Goal: Transaction & Acquisition: Purchase product/service

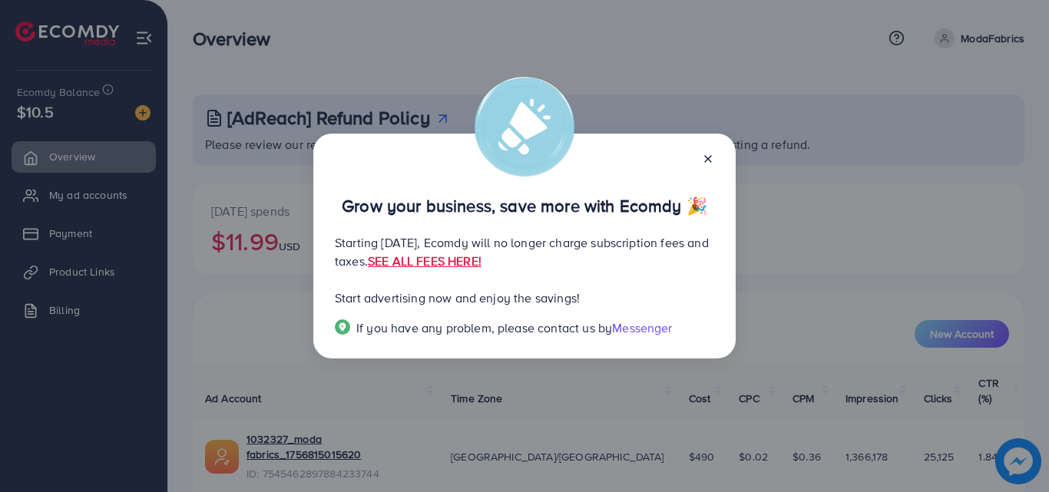
click at [714, 156] on icon at bounding box center [708, 159] width 12 height 12
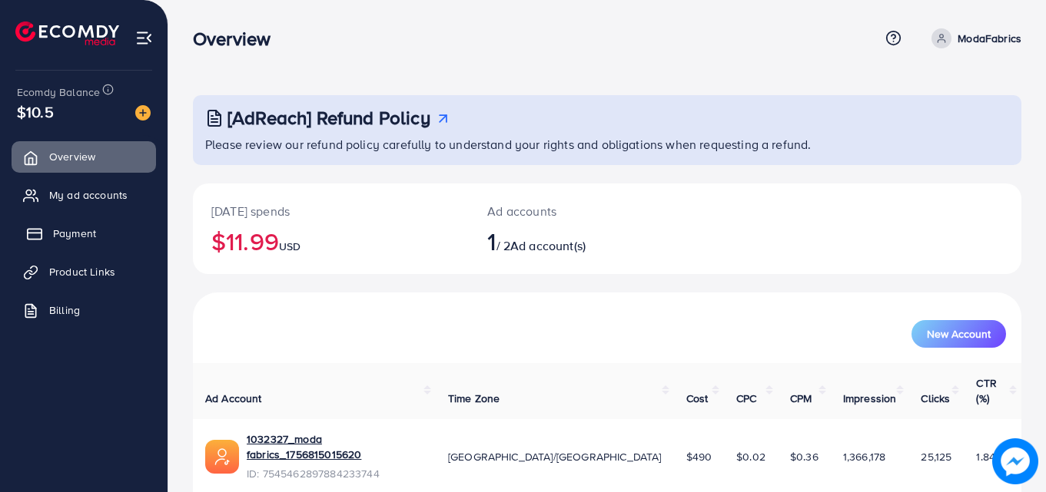
click at [54, 223] on link "Payment" at bounding box center [84, 233] width 144 height 31
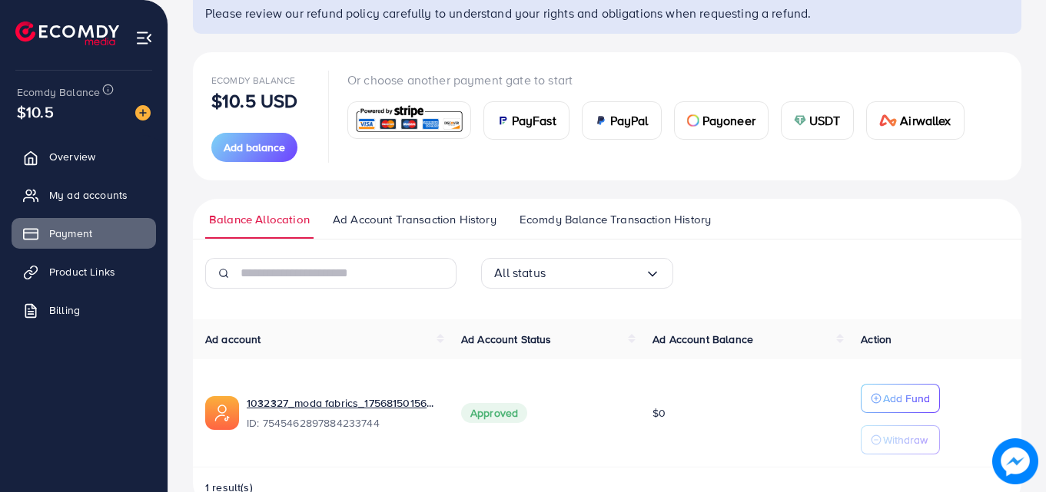
scroll to position [94, 0]
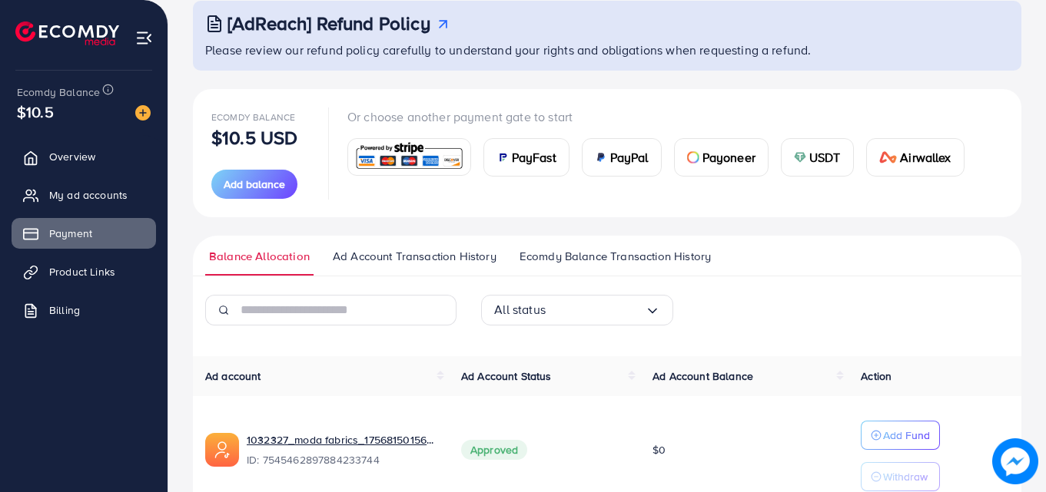
click at [433, 256] on span "Ad Account Transaction History" at bounding box center [415, 256] width 164 height 17
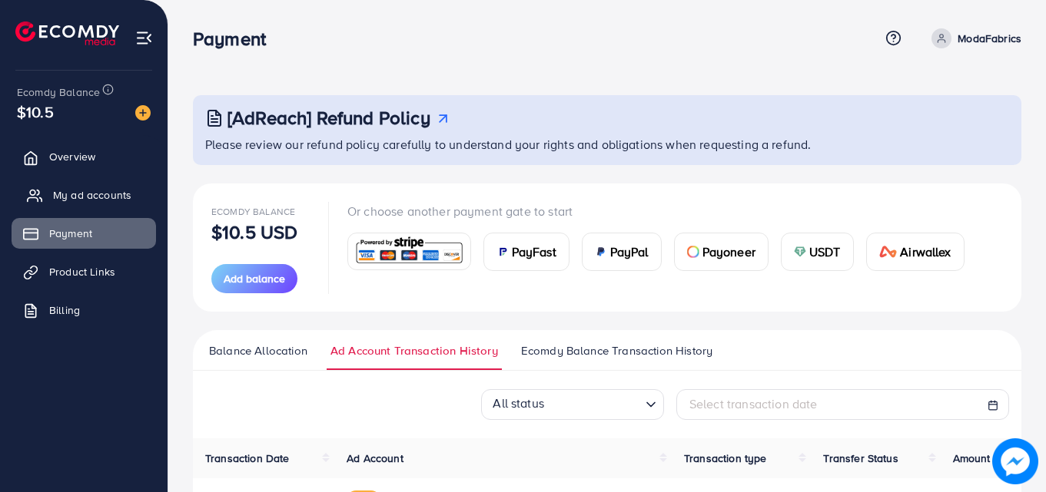
click at [104, 198] on span "My ad accounts" at bounding box center [92, 194] width 78 height 15
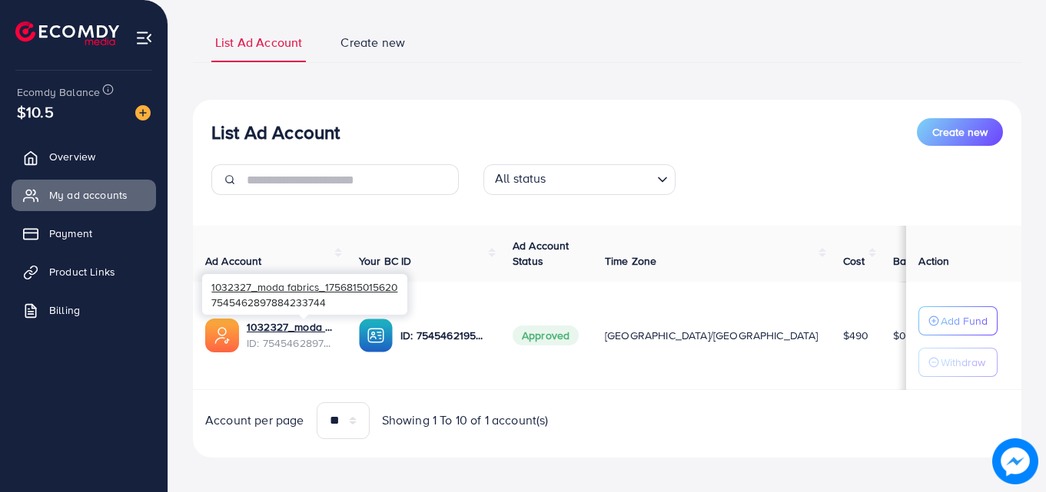
scroll to position [101, 0]
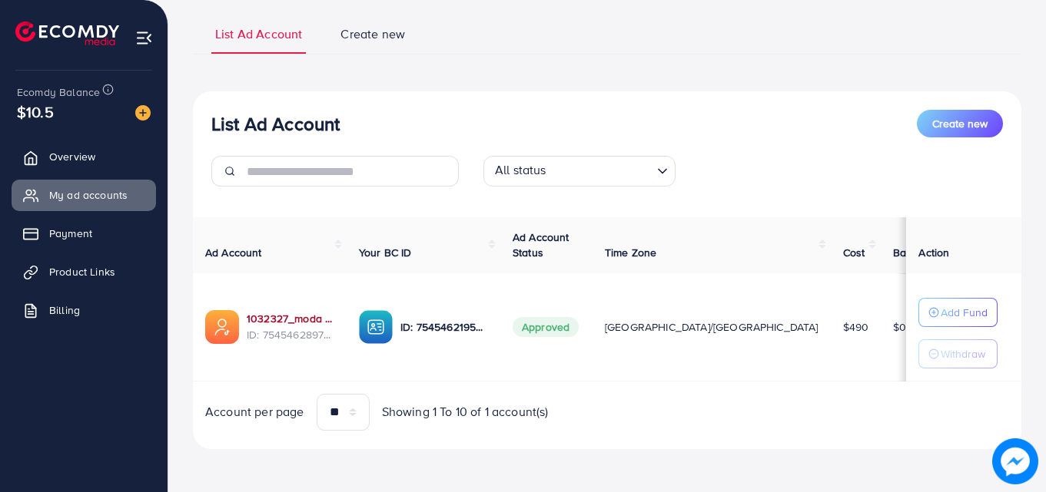
click at [287, 320] on link "1032327_moda fabrics_1756815015620" at bounding box center [291, 318] width 88 height 15
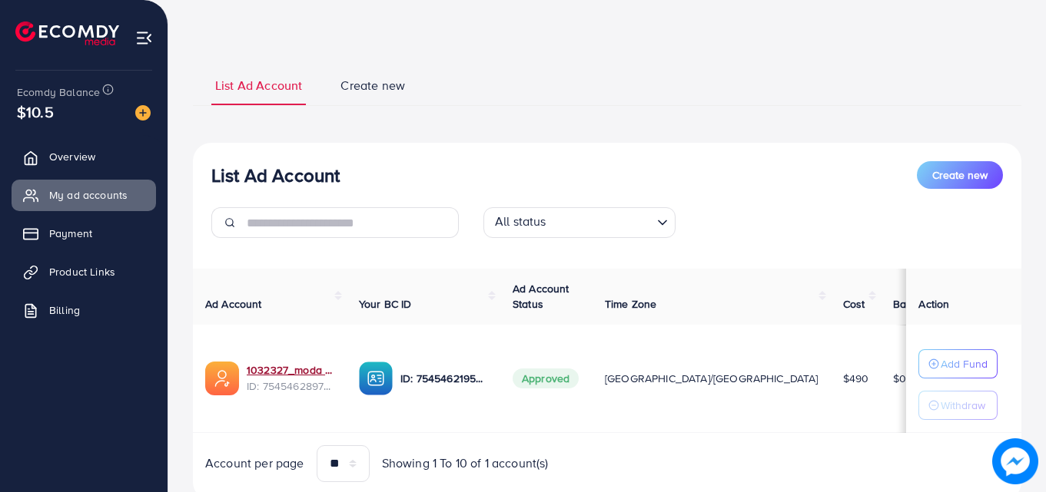
scroll to position [0, 0]
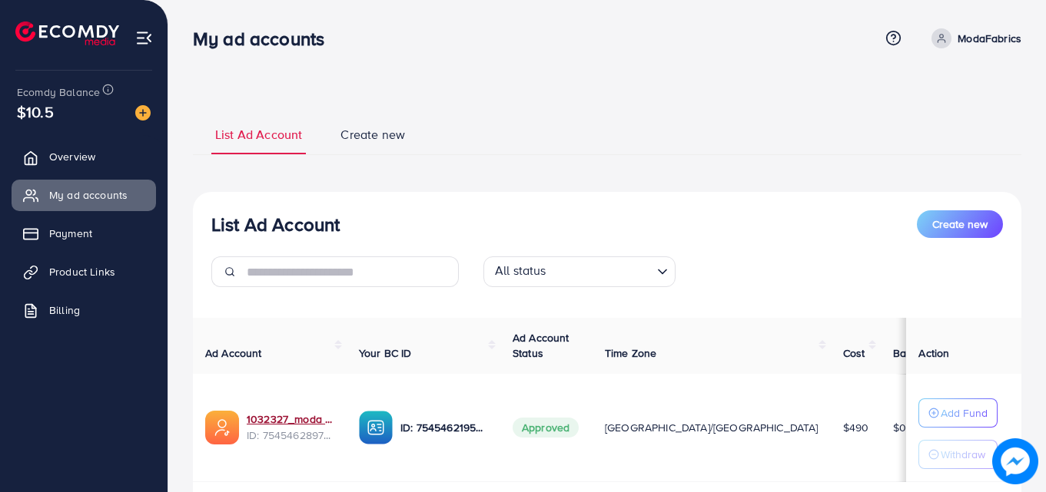
click at [954, 45] on link "ModaFabrics" at bounding box center [973, 38] width 96 height 20
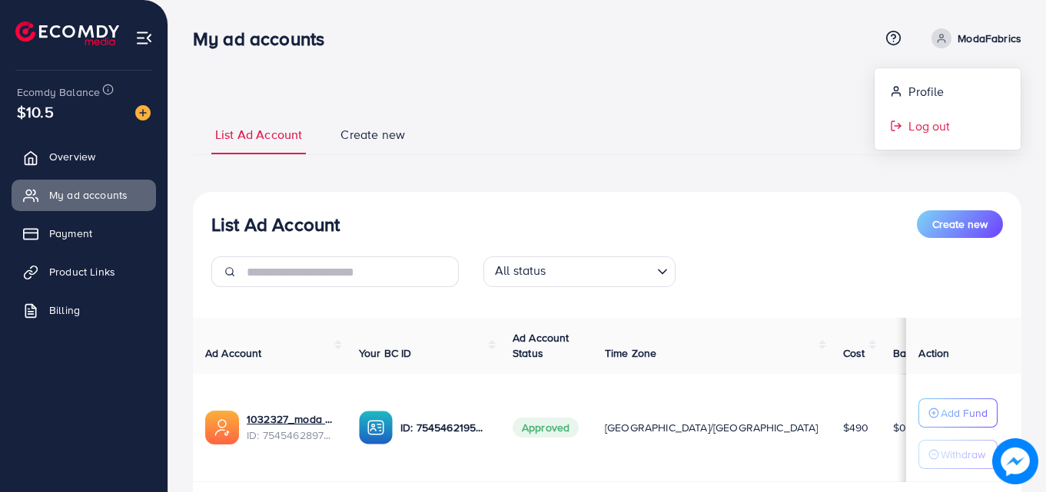
click at [953, 119] on link "Log out" at bounding box center [947, 126] width 146 height 35
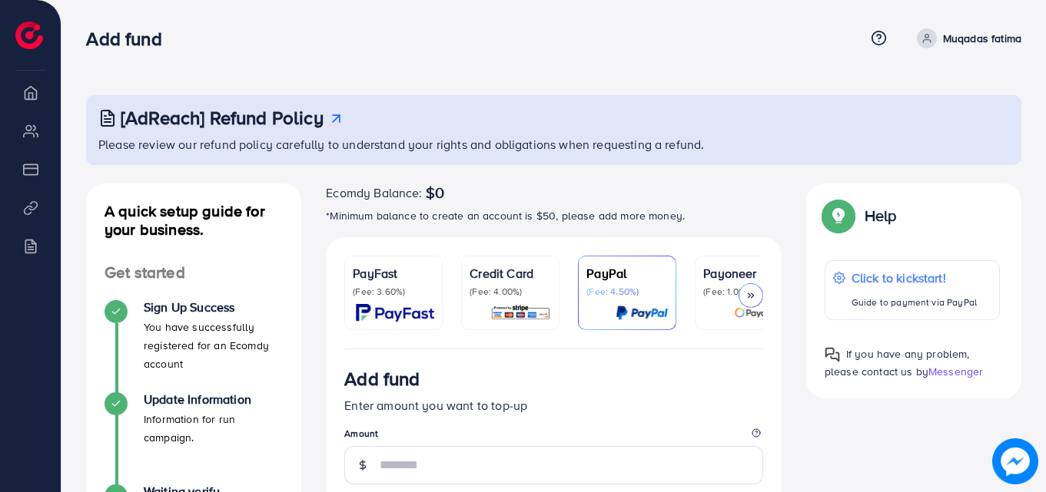
click at [462, 295] on link "Credit Card (Fee: 4.00%)" at bounding box center [510, 293] width 98 height 75
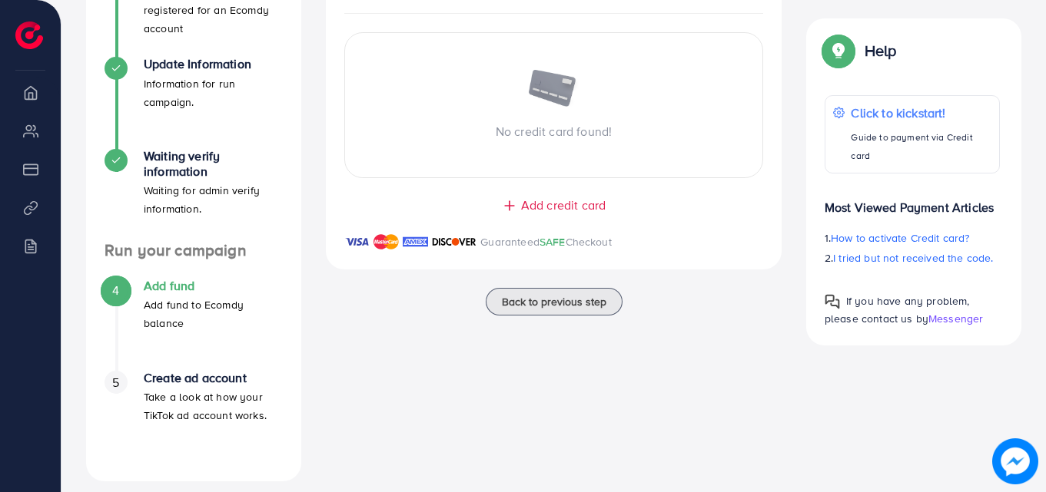
scroll to position [350, 0]
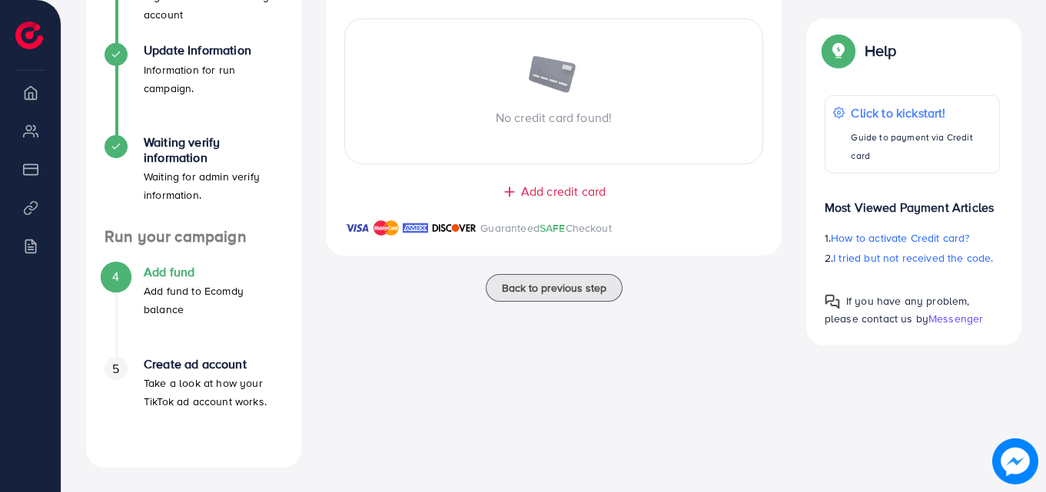
click at [527, 201] on span "Add credit card" at bounding box center [563, 192] width 85 height 18
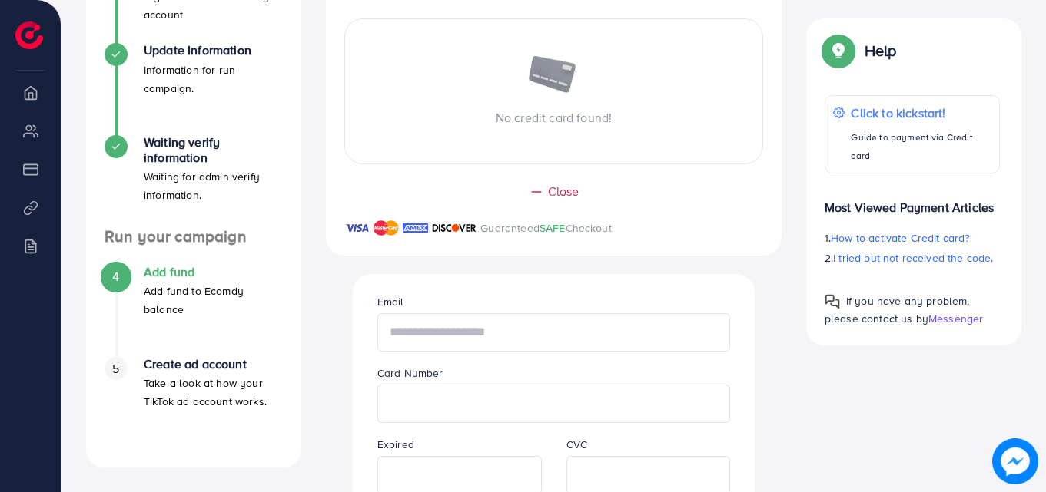
click at [484, 340] on input "text" at bounding box center [553, 332] width 353 height 38
paste input "**********"
type input "**********"
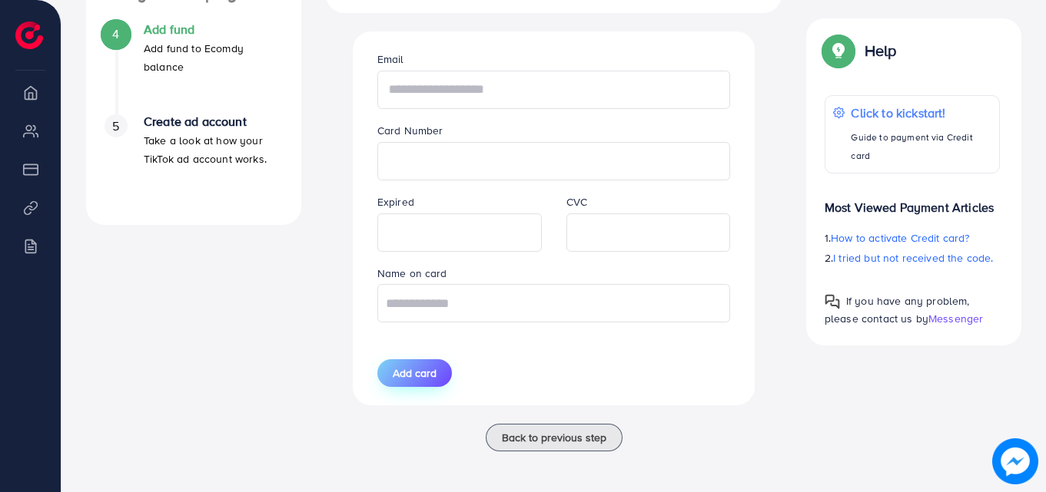
scroll to position [598, 0]
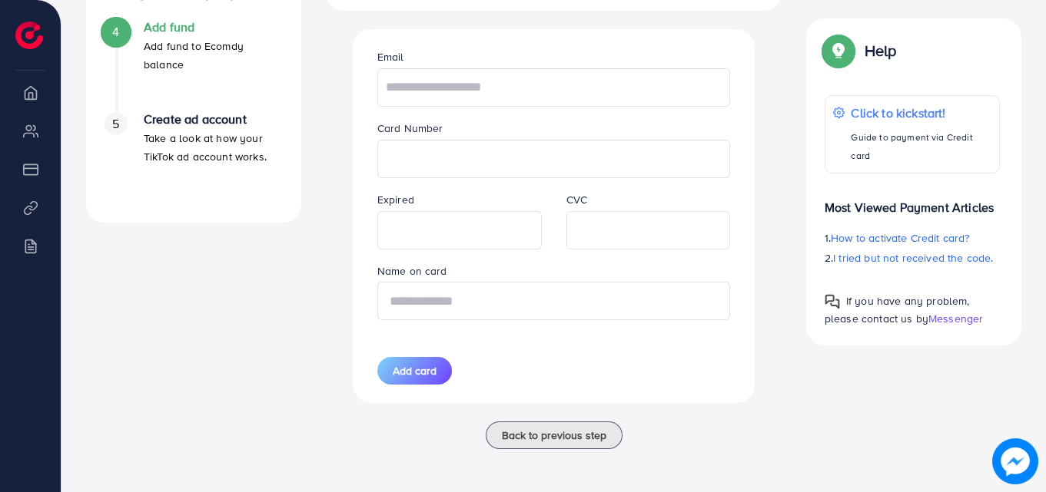
click at [475, 298] on input "text" at bounding box center [553, 301] width 353 height 38
paste input "**********"
type input "**********"
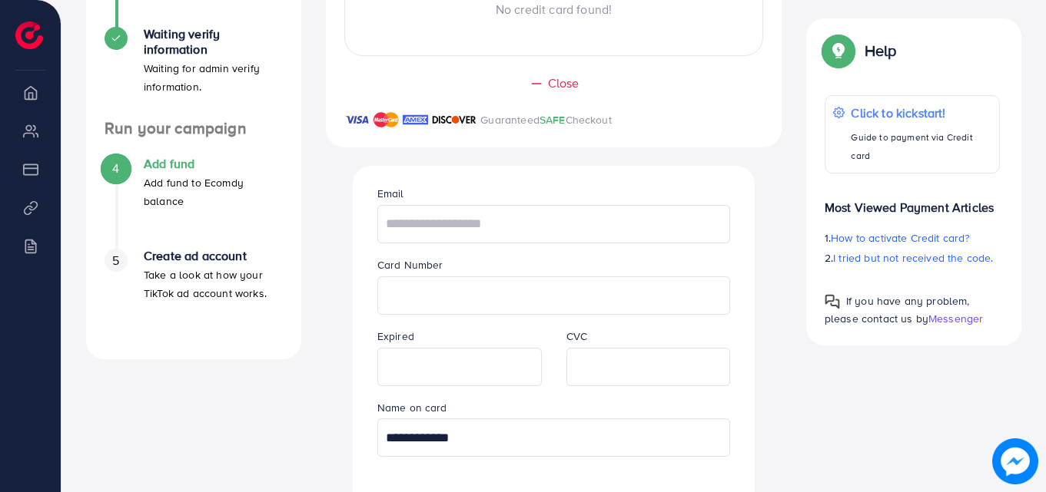
scroll to position [461, 0]
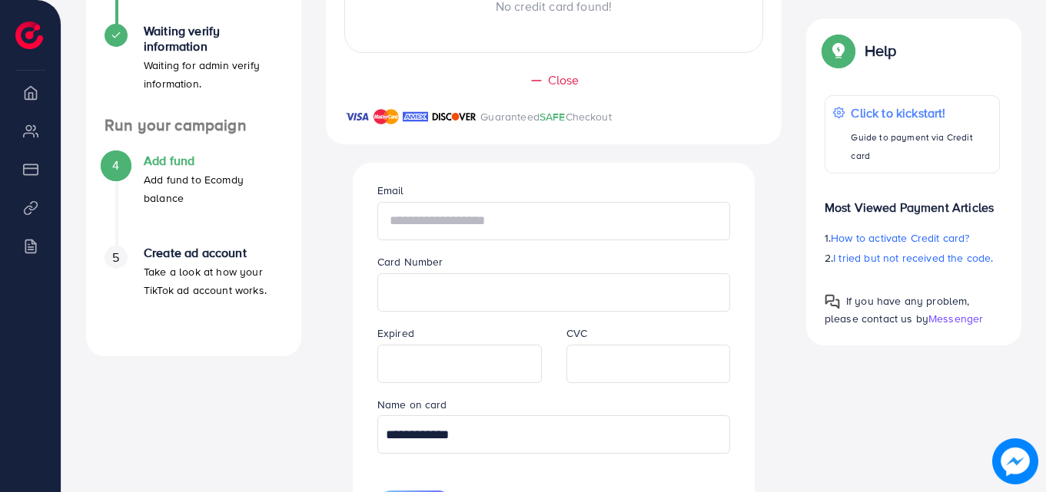
click at [499, 226] on input "text" at bounding box center [553, 221] width 353 height 38
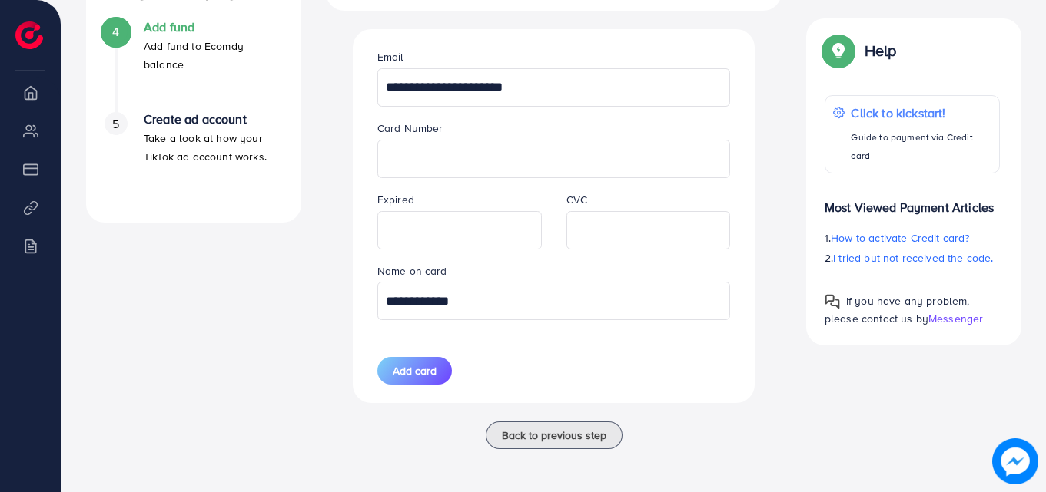
scroll to position [598, 0]
type input "**********"
click at [426, 372] on span "Add card" at bounding box center [415, 370] width 44 height 15
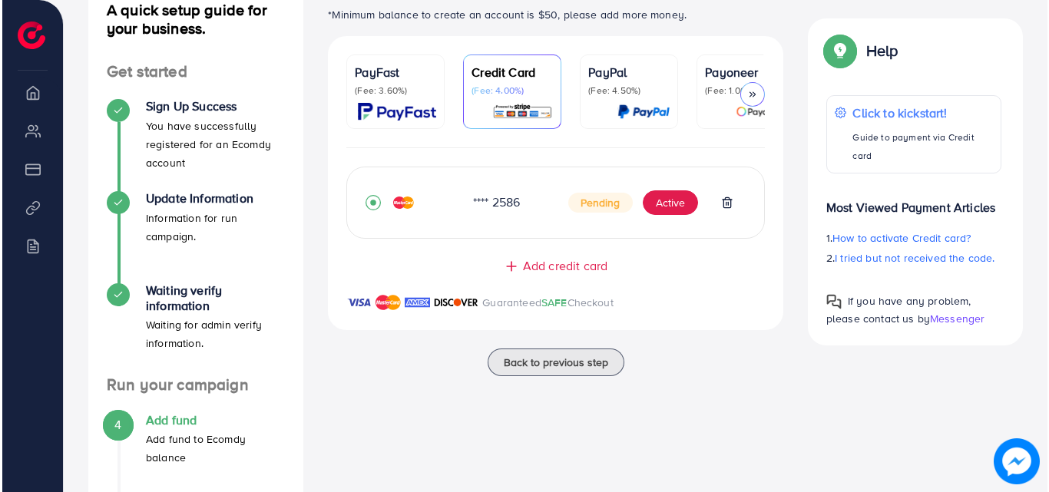
scroll to position [196, 0]
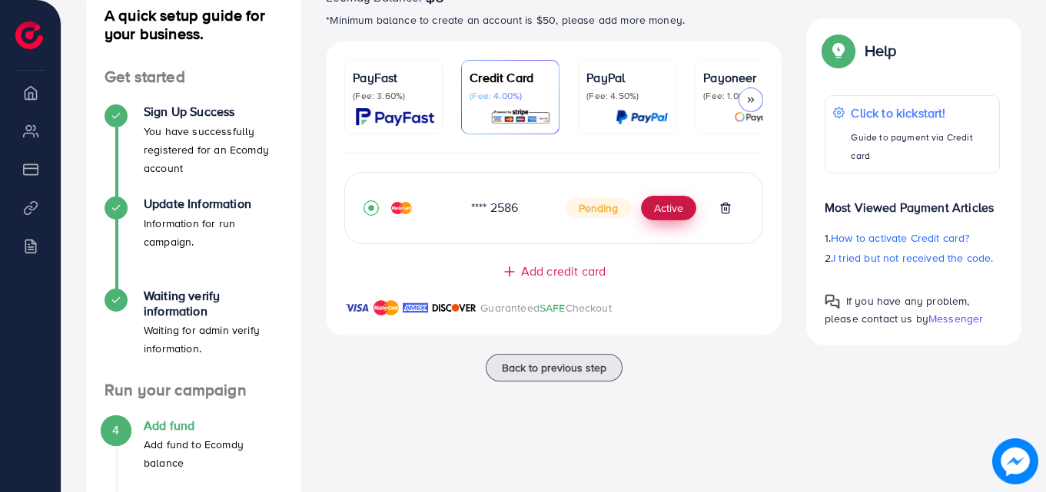
click at [669, 213] on button "Active" at bounding box center [668, 208] width 55 height 25
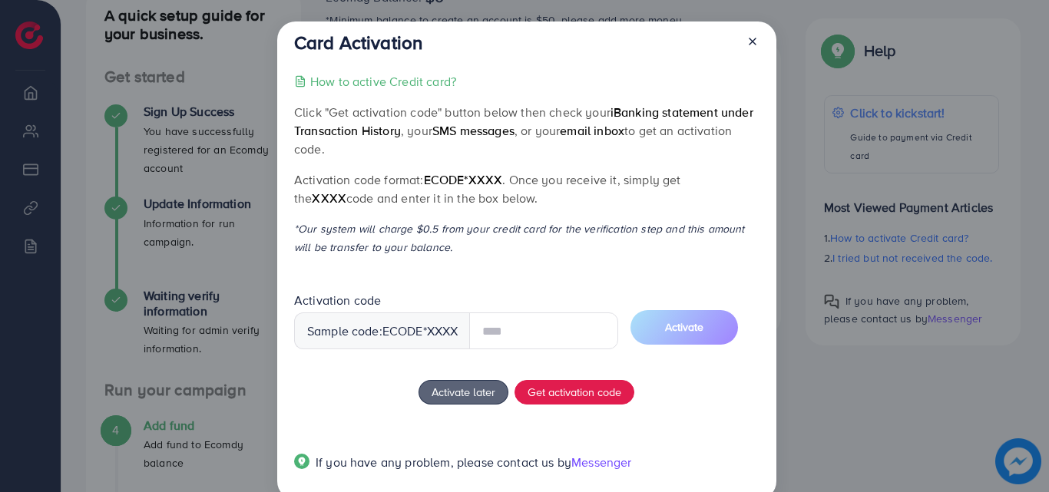
click at [595, 408] on div "How to active Credit card? Click "Get activation code" button below then check …" at bounding box center [526, 281] width 465 height 419
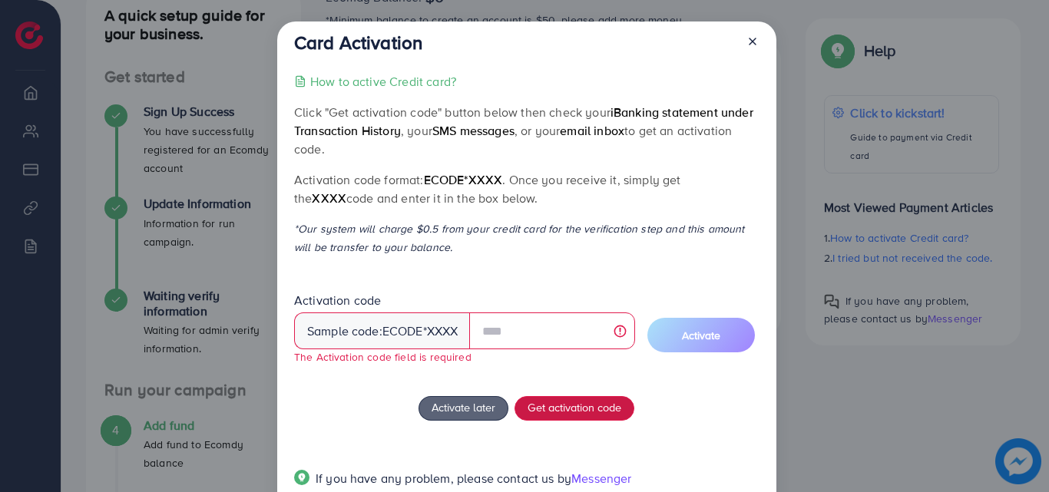
click at [595, 408] on span "Get activation code" at bounding box center [575, 407] width 94 height 16
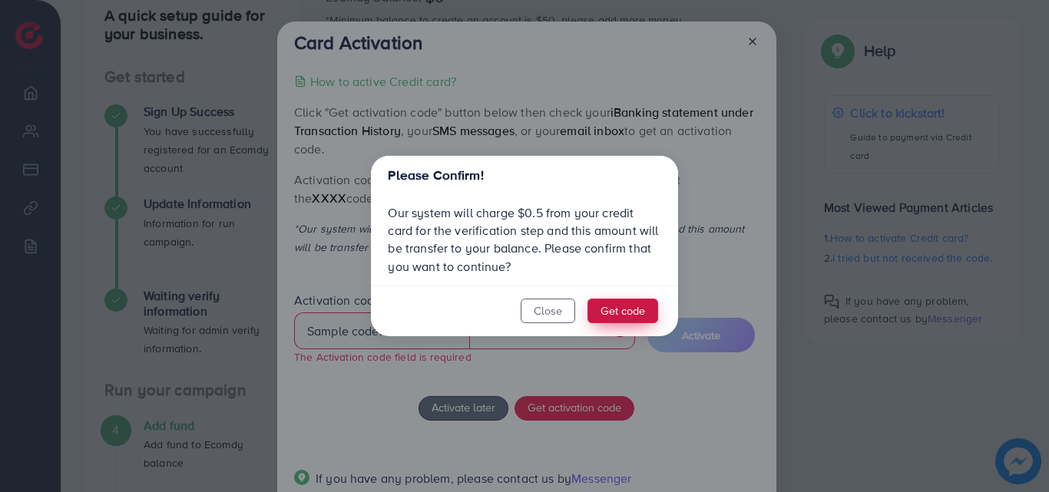
click at [598, 302] on button "Get code" at bounding box center [623, 311] width 71 height 25
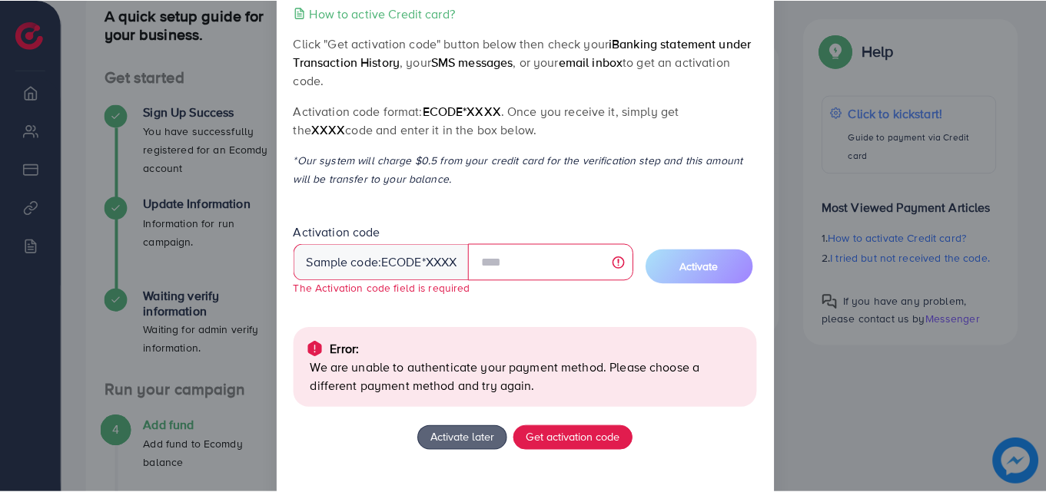
scroll to position [0, 0]
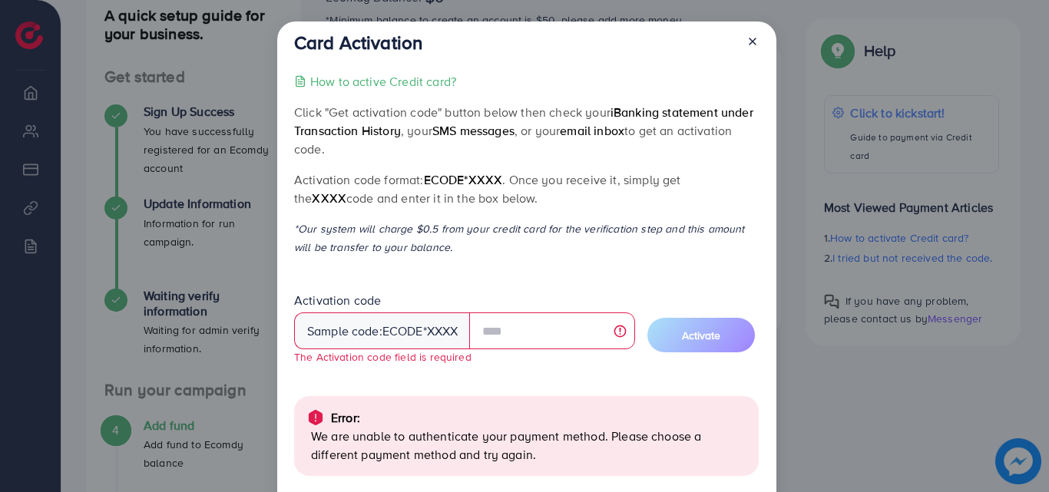
click at [753, 45] on icon at bounding box center [753, 41] width 12 height 12
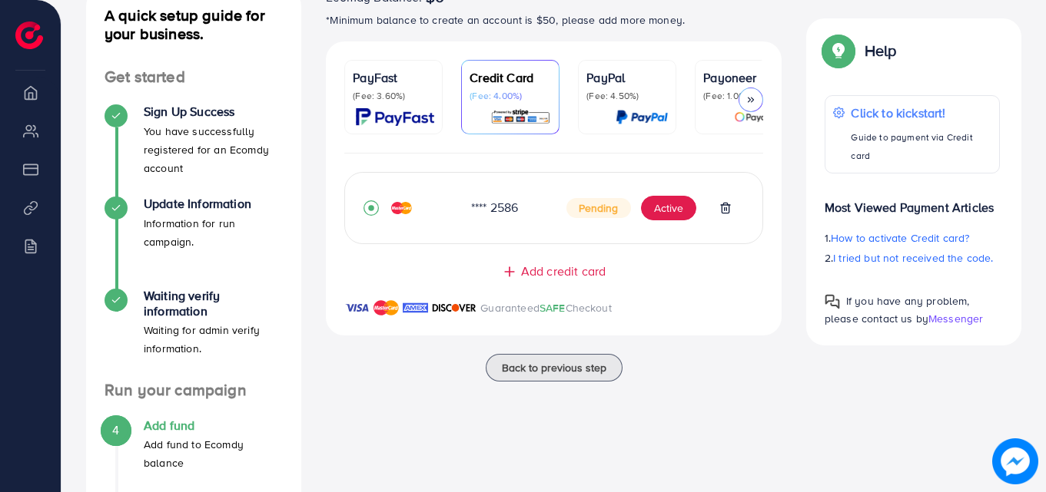
click at [410, 91] on p "(Fee: 3.60%)" at bounding box center [393, 96] width 81 height 12
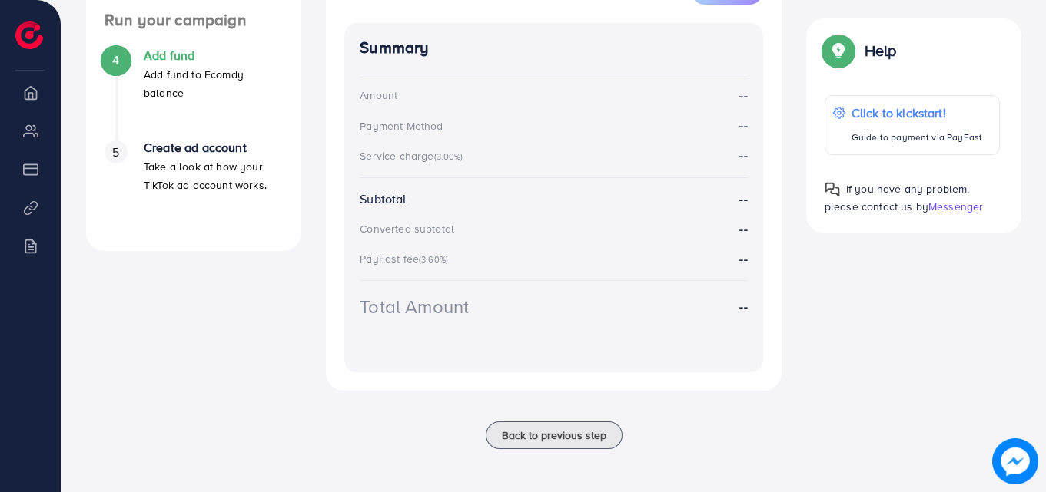
scroll to position [416, 0]
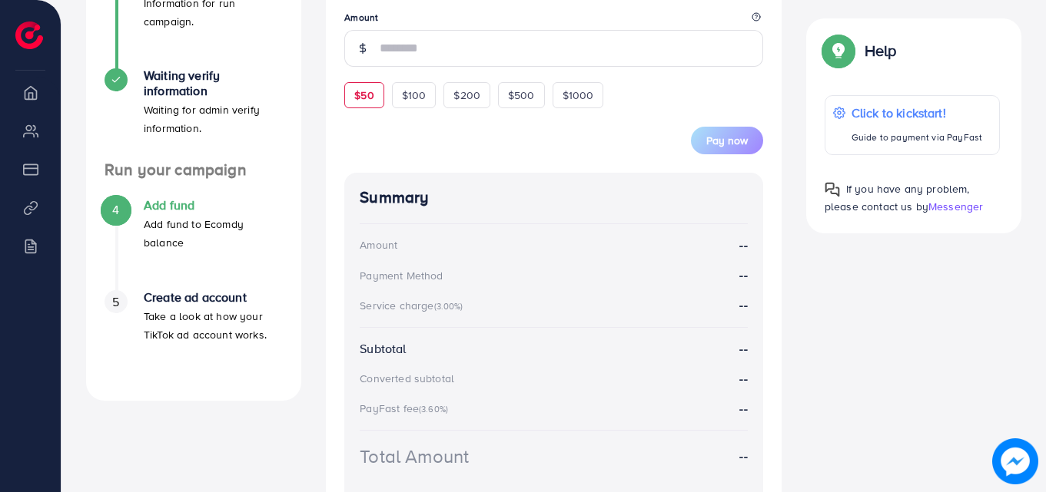
click at [372, 103] on span "$50" at bounding box center [363, 95] width 19 height 15
type input "**"
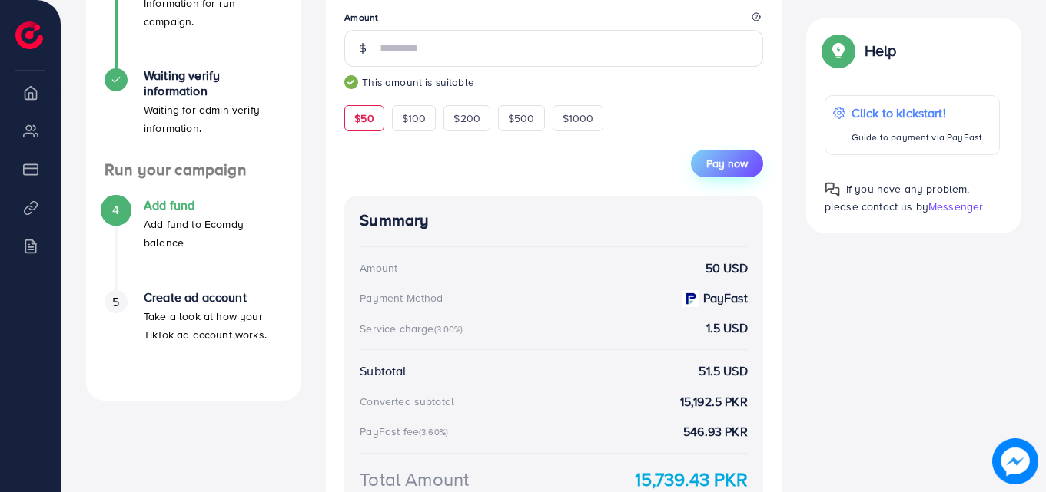
click at [711, 161] on span "Pay now" at bounding box center [726, 163] width 41 height 15
